Goal: Register for event/course

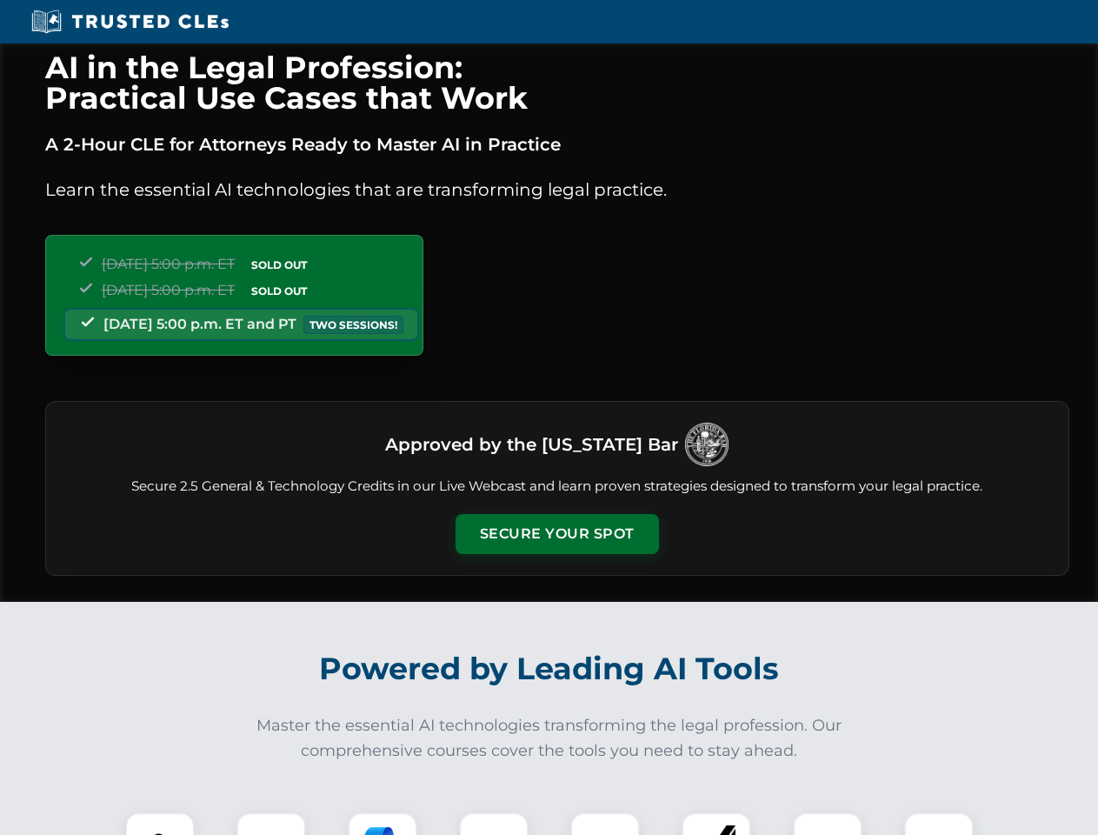
click at [557, 534] on button "Secure Your Spot" at bounding box center [557, 534] width 203 height 40
click at [160, 824] on img at bounding box center [160, 847] width 50 height 50
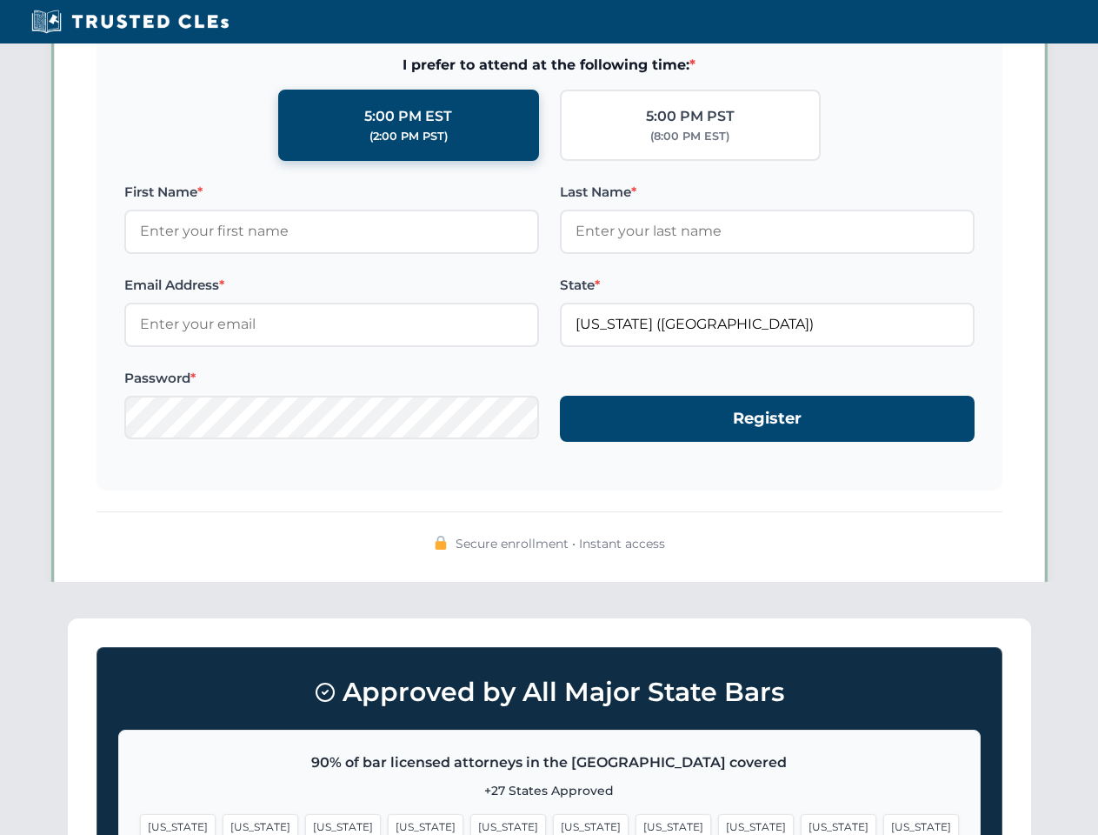
click at [636, 824] on span "[US_STATE]" at bounding box center [674, 826] width 76 height 25
click at [801, 824] on span "[US_STATE]" at bounding box center [839, 826] width 76 height 25
